Goal: Transaction & Acquisition: Purchase product/service

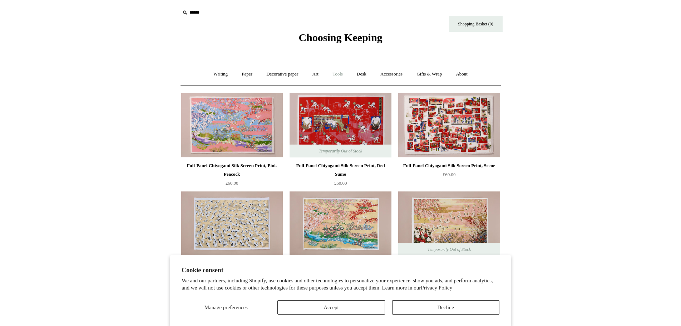
click at [341, 72] on link "Tools +" at bounding box center [337, 74] width 23 height 19
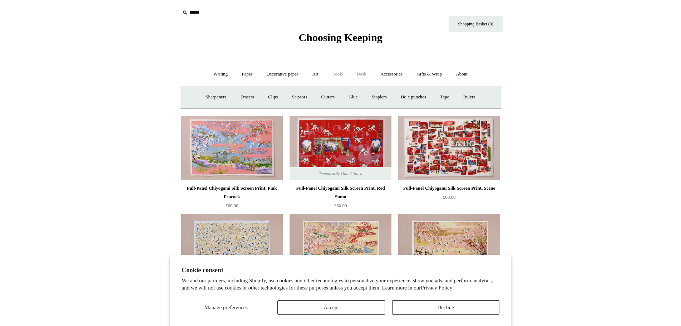
click at [363, 69] on link "Desk +" at bounding box center [362, 74] width 23 height 19
click at [295, 97] on link "Boxes & archiving" at bounding box center [295, 97] width 48 height 19
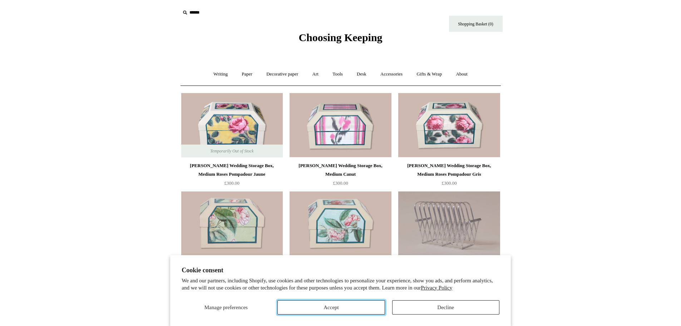
click at [372, 308] on button "Accept" at bounding box center [331, 307] width 107 height 14
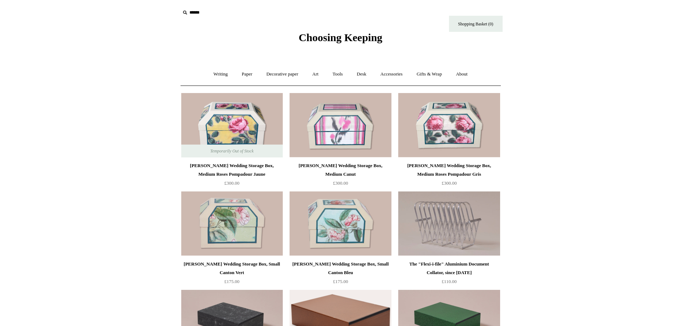
click at [193, 12] on input "text" at bounding box center [224, 12] width 88 height 13
type input "*******"
click at [258, 6] on input "*" at bounding box center [261, 12] width 7 height 13
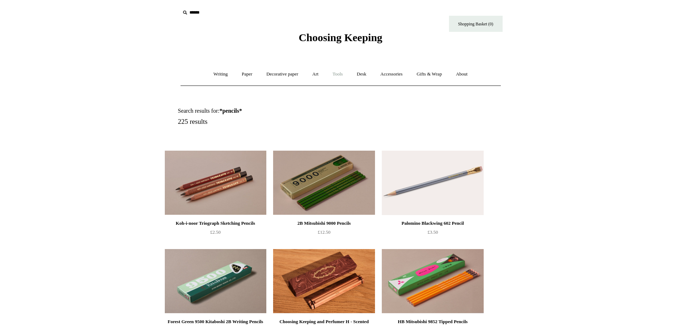
click at [339, 73] on link "Tools +" at bounding box center [337, 74] width 23 height 19
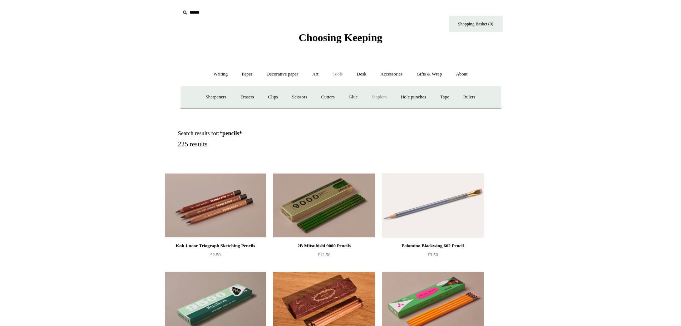
click at [385, 98] on link "Staplers +" at bounding box center [380, 97] width 28 height 19
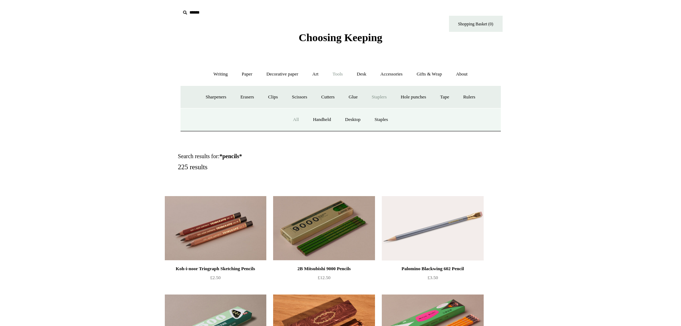
click at [294, 123] on link "All" at bounding box center [296, 119] width 19 height 19
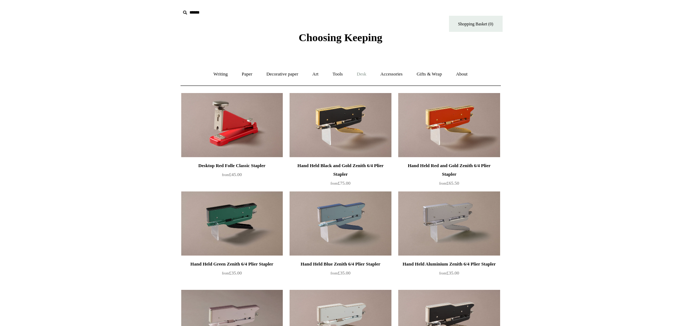
click at [363, 73] on link "Desk +" at bounding box center [362, 74] width 23 height 19
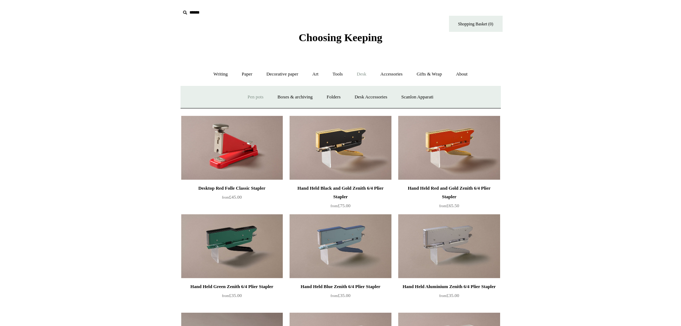
click at [253, 99] on link "Pen pots" at bounding box center [255, 97] width 29 height 19
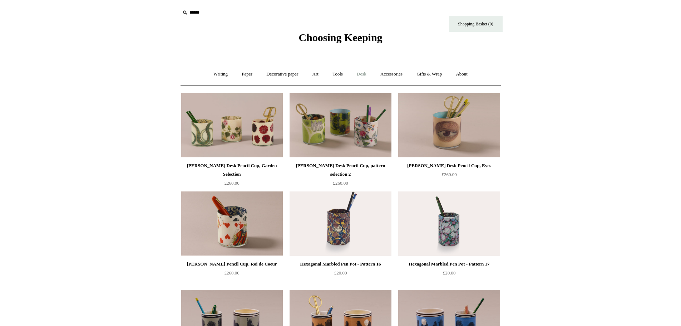
click at [363, 74] on link "Desk +" at bounding box center [362, 74] width 23 height 19
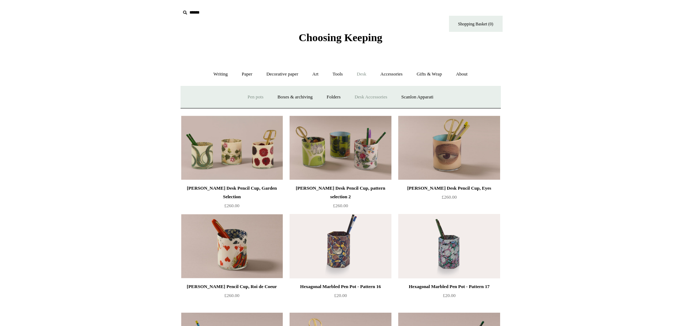
click at [361, 94] on link "Desk Accessories" at bounding box center [370, 97] width 45 height 19
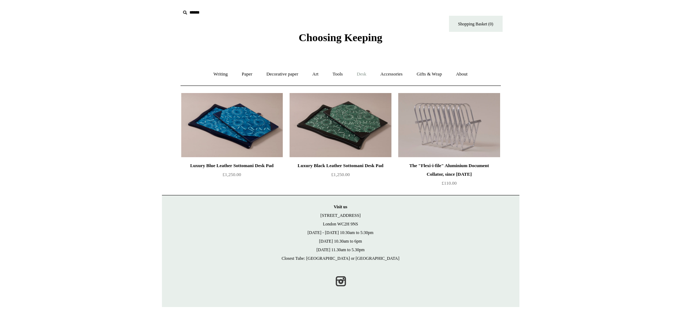
click at [368, 76] on link "Desk +" at bounding box center [362, 74] width 23 height 19
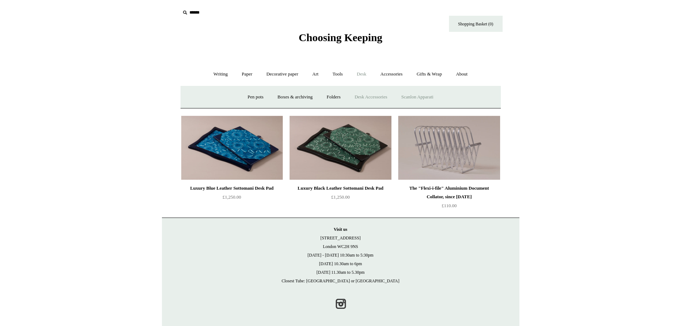
click at [410, 95] on link "Scanlon Apparati" at bounding box center [417, 97] width 45 height 19
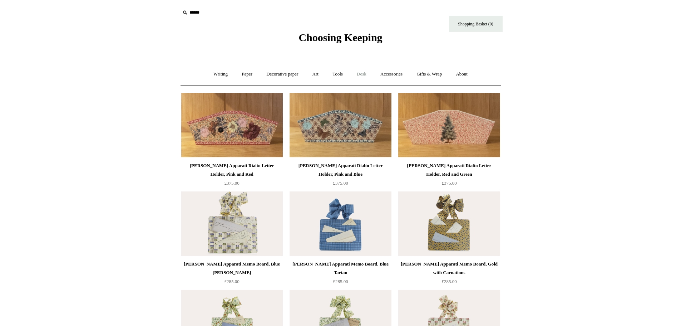
click at [362, 76] on link "Desk +" at bounding box center [362, 74] width 23 height 19
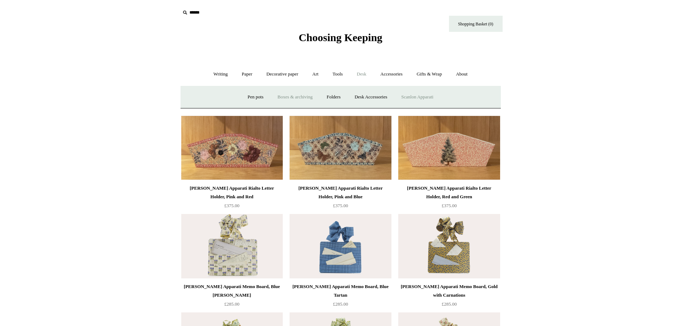
click at [296, 97] on link "Boxes & archiving" at bounding box center [295, 97] width 48 height 19
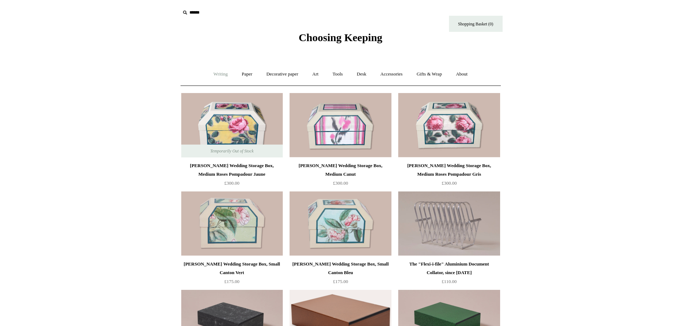
click at [217, 75] on link "Writing +" at bounding box center [220, 74] width 27 height 19
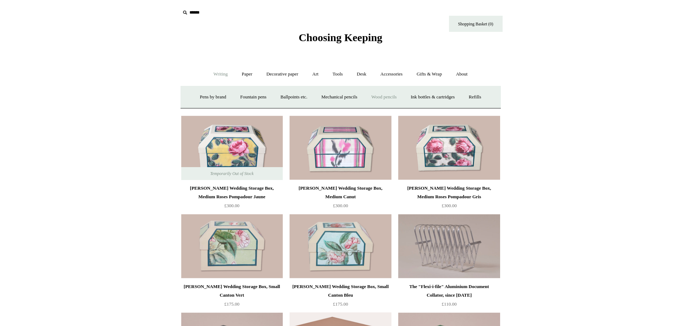
click at [385, 93] on link "Wood pencils +" at bounding box center [384, 97] width 38 height 19
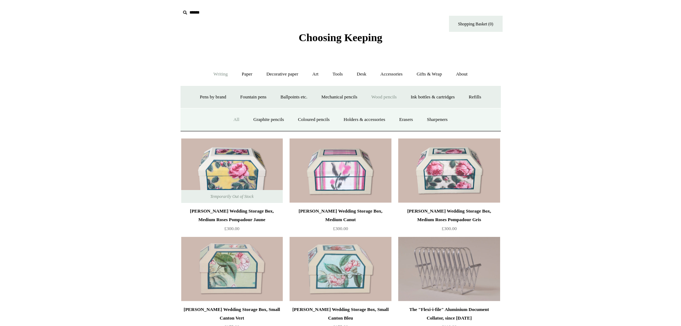
click at [230, 121] on link "All" at bounding box center [236, 119] width 19 height 19
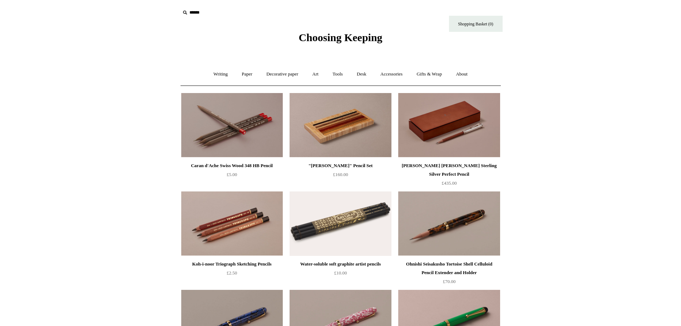
click at [193, 18] on input "text" at bounding box center [224, 12] width 88 height 13
paste input "**********"
type input "**********"
click at [258, 6] on input "*" at bounding box center [261, 12] width 7 height 13
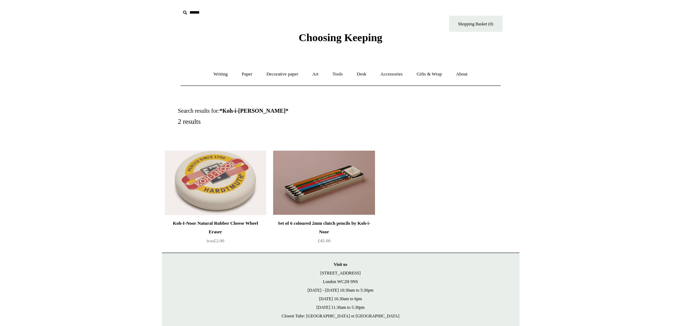
click at [317, 188] on img at bounding box center [324, 183] width 102 height 64
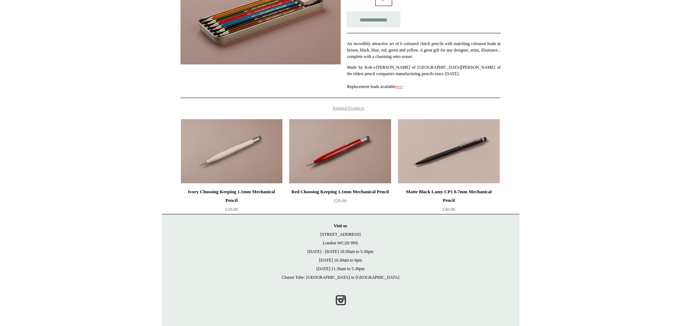
scroll to position [3, 0]
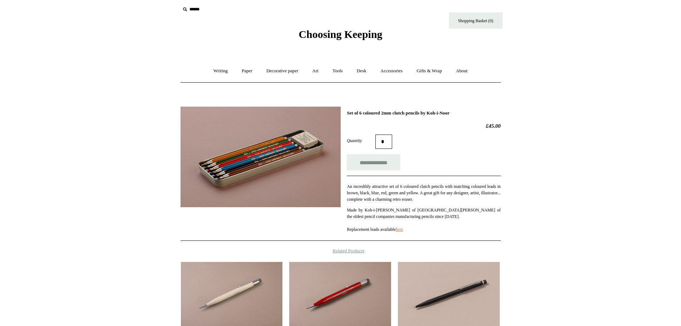
click at [290, 151] on img at bounding box center [261, 157] width 160 height 101
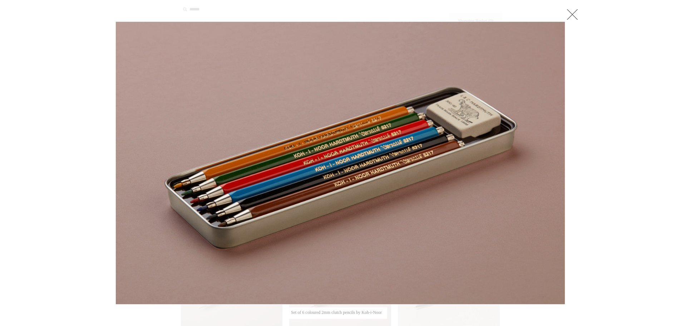
click at [578, 14] on link at bounding box center [573, 14] width 14 height 14
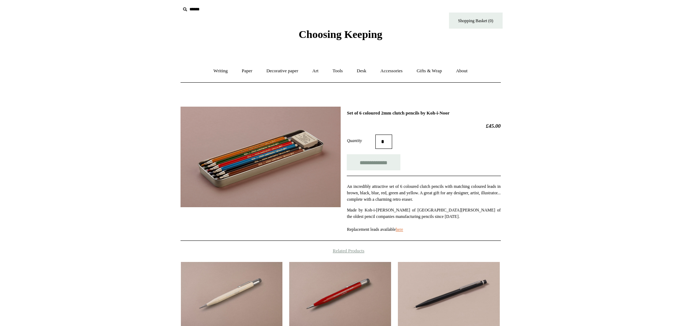
scroll to position [111, 0]
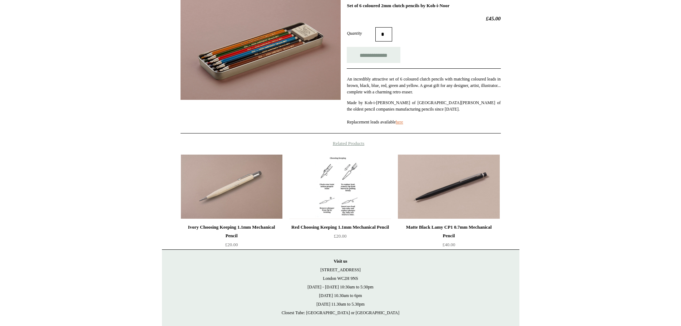
click at [341, 189] on img at bounding box center [340, 187] width 102 height 64
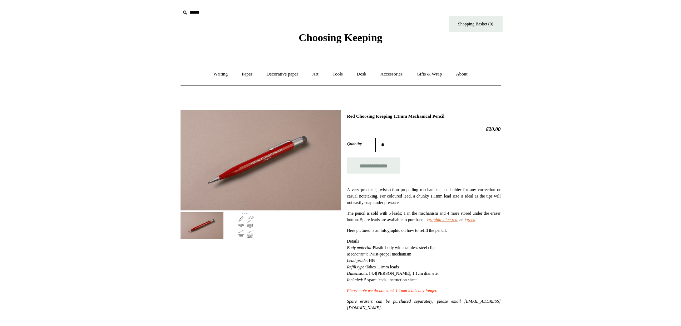
click at [249, 217] on img at bounding box center [246, 225] width 43 height 27
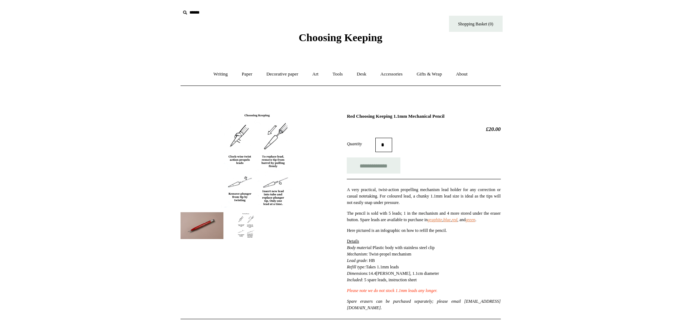
click at [195, 222] on img at bounding box center [202, 225] width 43 height 27
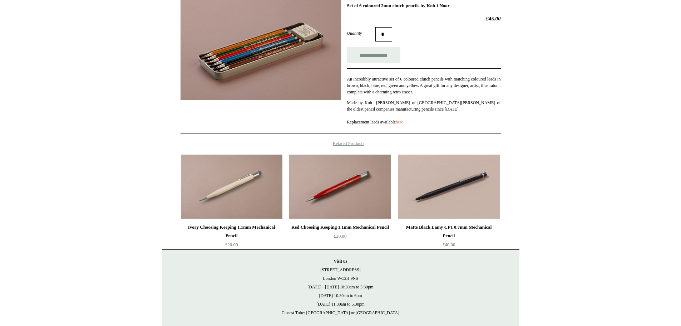
scroll to position [75, 0]
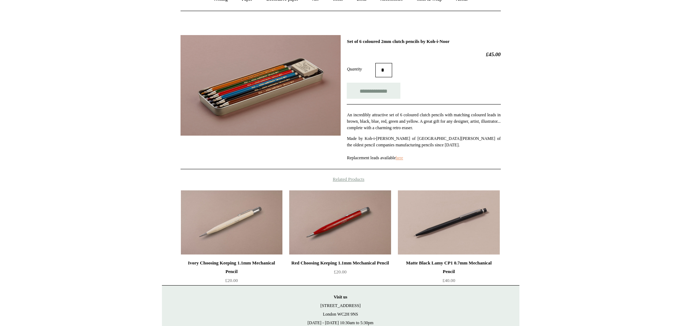
click at [403, 159] on link "here" at bounding box center [400, 157] width 8 height 5
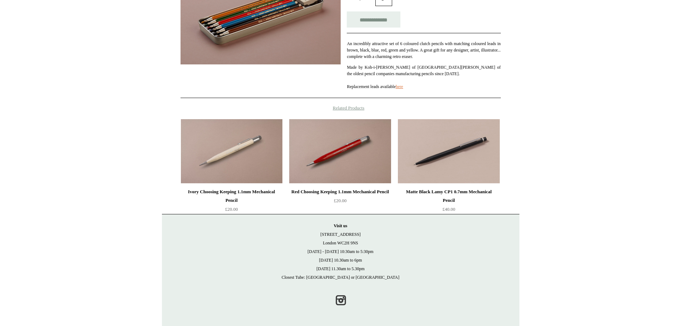
scroll to position [3, 0]
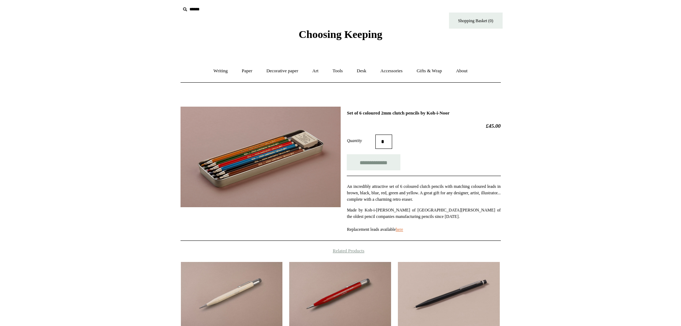
drag, startPoint x: 348, startPoint y: 113, endPoint x: 473, endPoint y: 112, distance: 124.8
click at [473, 112] on h1 "Set of 6 coloured 2mm clutch pencils by Koh-i-Noor" at bounding box center [424, 113] width 154 height 6
copy h1 "Set of 6 coloured 2mm clutch pencils by Koh-i-Noor"
